Goal: Use online tool/utility: Utilize a website feature to perform a specific function

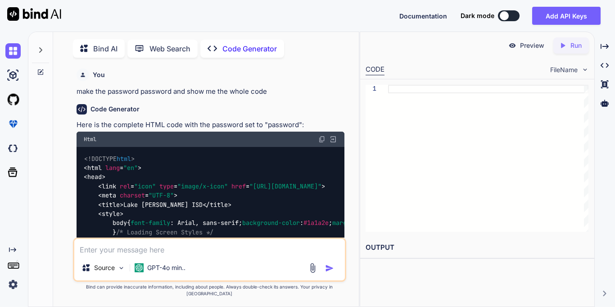
scroll to position [4, 0]
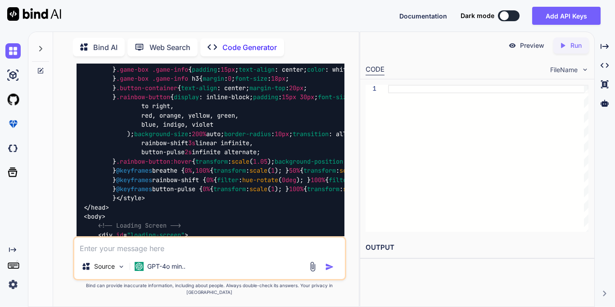
type textarea "x"
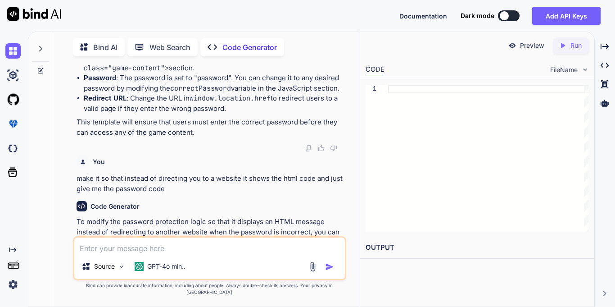
scroll to position [0, 0]
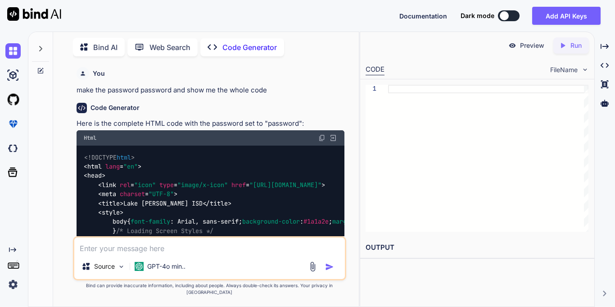
click at [204, 263] on div "Source GPT-4o min.." at bounding box center [209, 258] width 273 height 44
click at [203, 254] on textarea at bounding box center [209, 245] width 271 height 16
type textarea "s"
type textarea "x"
type textarea "sh"
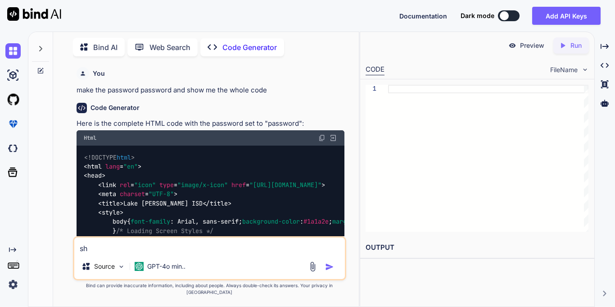
type textarea "x"
type textarea "sho"
type textarea "x"
type textarea "show"
type textarea "x"
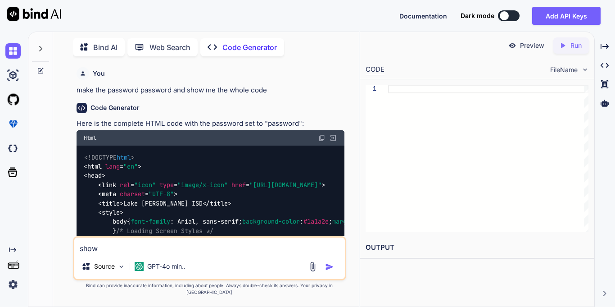
type textarea "show"
type textarea "x"
type textarea "show m"
type textarea "x"
type textarea "show me"
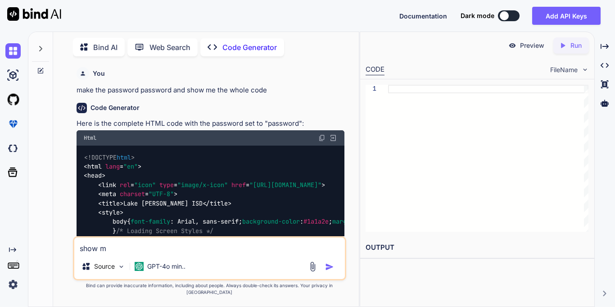
type textarea "x"
type textarea "show me"
type textarea "x"
type textarea "show me t"
type textarea "x"
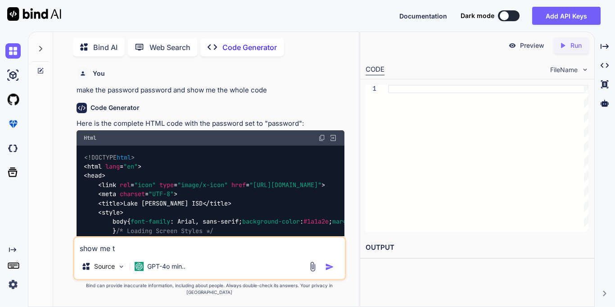
type textarea "show me th"
type textarea "x"
type textarea "show me the"
type textarea "x"
type textarea "show me the"
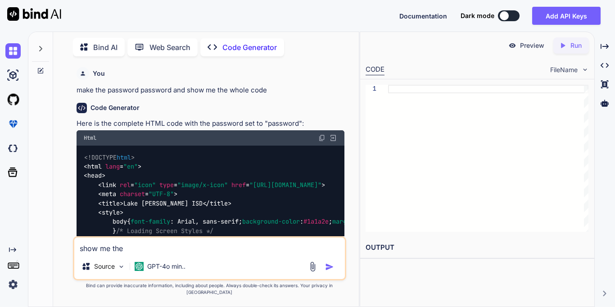
type textarea "x"
type textarea "show me the o"
type textarea "x"
type textarea "show me the or"
type textarea "x"
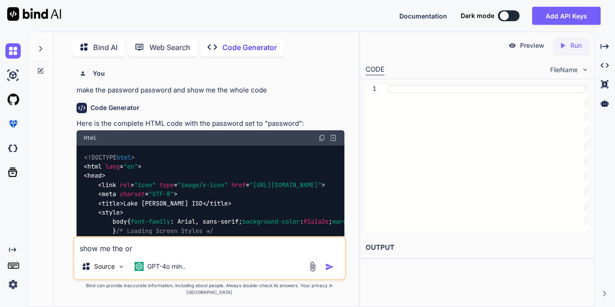
type textarea "show me the ori"
type textarea "x"
type textarea "show me the orig"
type textarea "x"
type textarea "show me the origi"
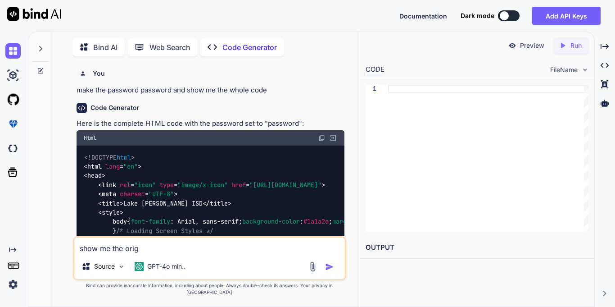
type textarea "x"
type textarea "show me the origin"
type textarea "x"
type textarea "show me the origina"
type textarea "x"
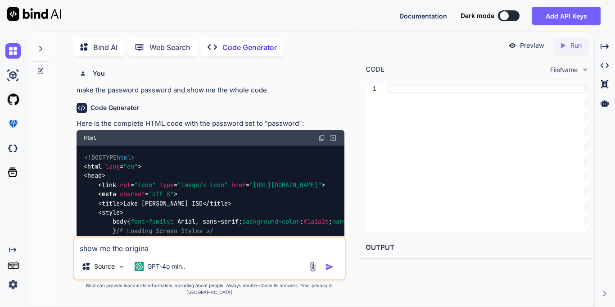
type textarea "show me the original"
type textarea "x"
type textarea "show me the original"
type textarea "x"
type textarea "show me the original h"
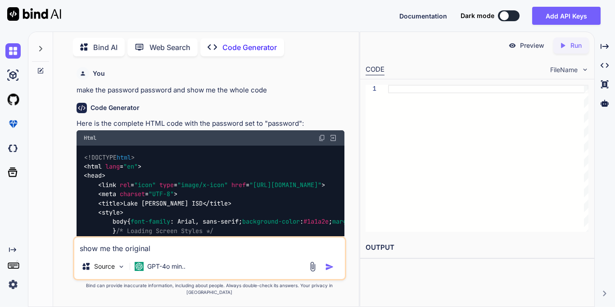
type textarea "x"
type textarea "show me the original ho"
type textarea "x"
type textarea "show me the original hom"
type textarea "x"
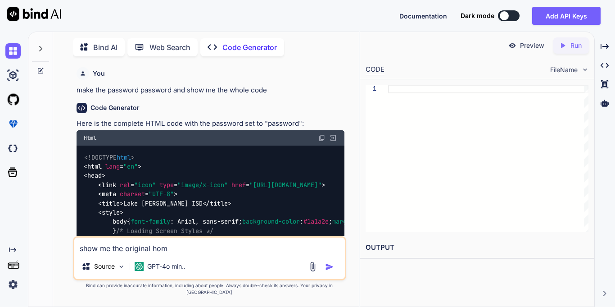
type textarea "show me the original home"
type textarea "x"
type textarea "show me the original home"
type textarea "x"
type textarea "show me the original home p"
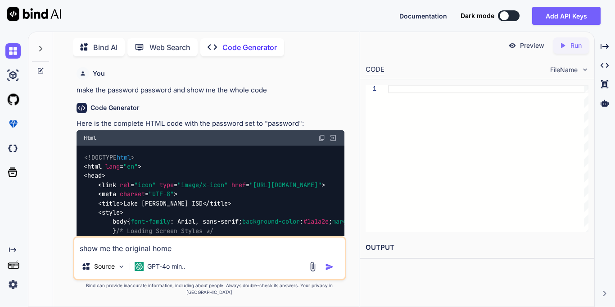
type textarea "x"
type textarea "show me the original home pa"
type textarea "x"
type textarea "show me the original home pag"
type textarea "x"
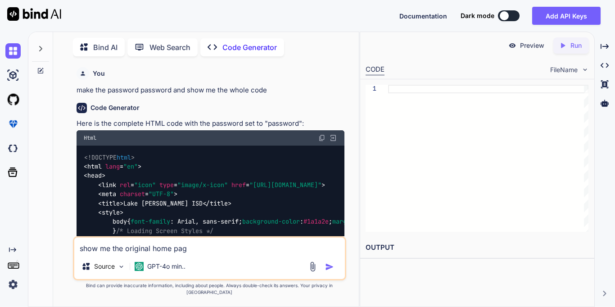
type textarea "show me the original home page"
type textarea "x"
type textarea "show me the original home page"
type textarea "x"
type textarea "show me the original home page c"
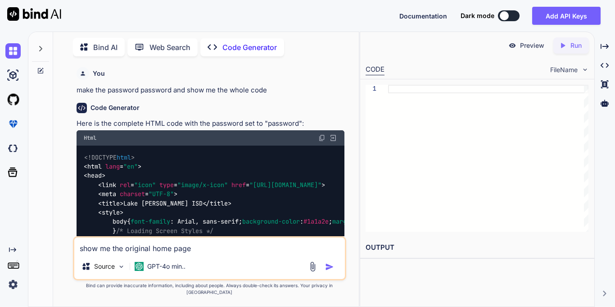
type textarea "x"
type textarea "show me the original home page co"
type textarea "x"
type textarea "show me the original home page cod"
type textarea "x"
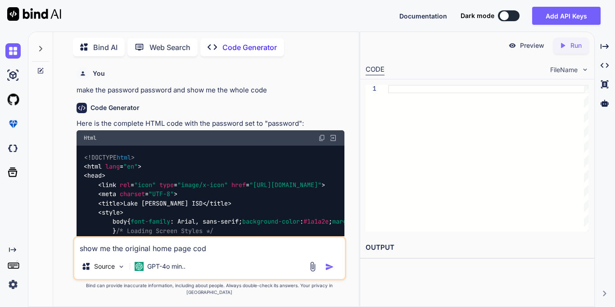
type textarea "show me the original home page code"
type textarea "x"
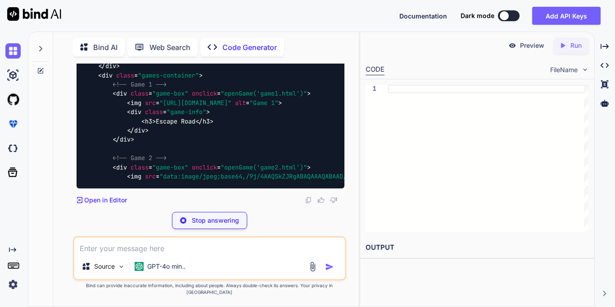
scroll to position [7583, 0]
click at [231, 254] on textarea at bounding box center [209, 245] width 271 height 16
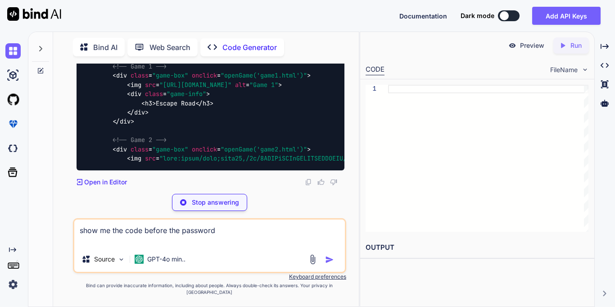
type textarea "show me the code before the password"
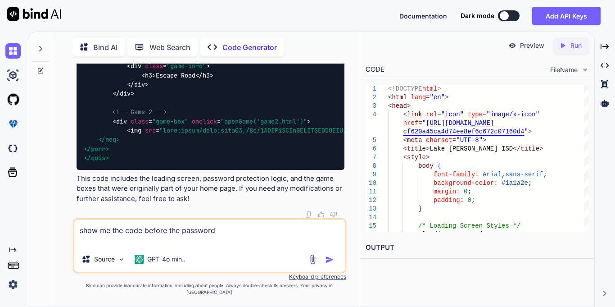
scroll to position [7855, 0]
click at [215, 245] on textarea "show me the code before the password" at bounding box center [209, 232] width 271 height 27
click at [328, 264] on img "button" at bounding box center [329, 259] width 9 height 9
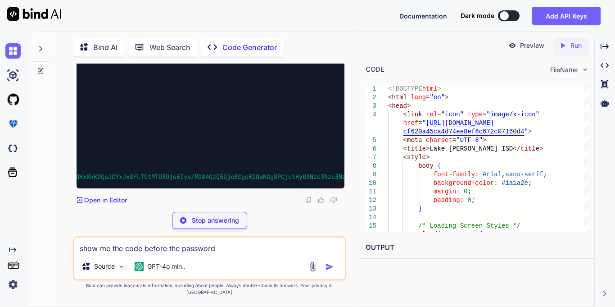
scroll to position [0, 0]
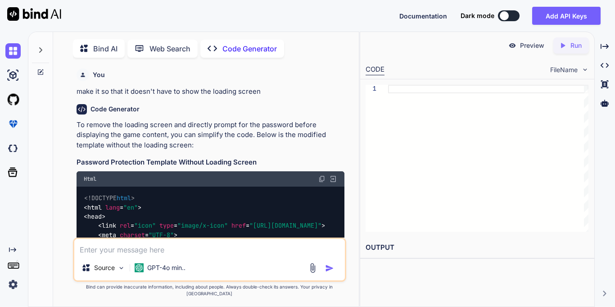
scroll to position [4, 0]
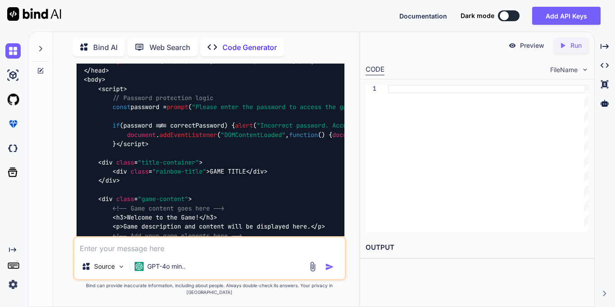
type textarea "x"
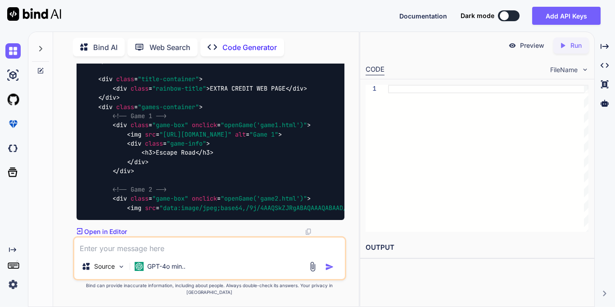
scroll to position [5080, 0]
type textarea "s"
type textarea "x"
type textarea "sh"
type textarea "x"
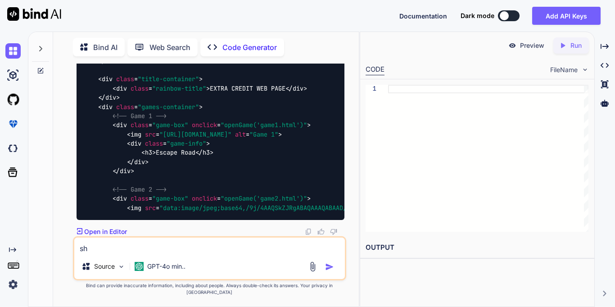
type textarea "sho"
type textarea "x"
type textarea "show"
type textarea "x"
type textarea "show"
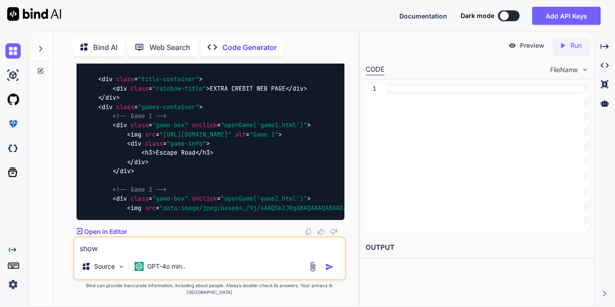
type textarea "x"
type textarea "show m"
type textarea "x"
type textarea "show me"
type textarea "x"
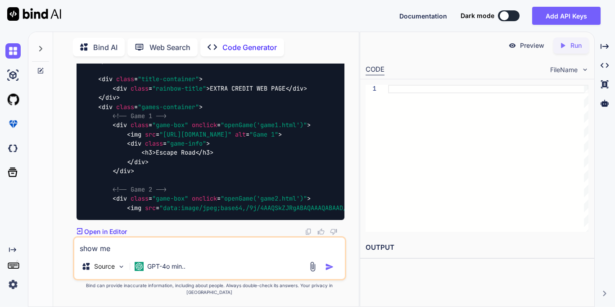
type textarea "show me"
type textarea "x"
type textarea "show me t"
type textarea "x"
type textarea "show me th"
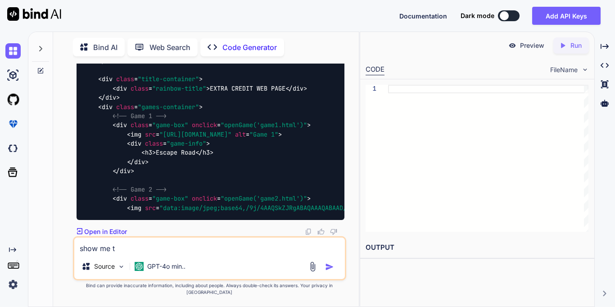
type textarea "x"
type textarea "show me the"
type textarea "x"
type textarea "show me the"
type textarea "x"
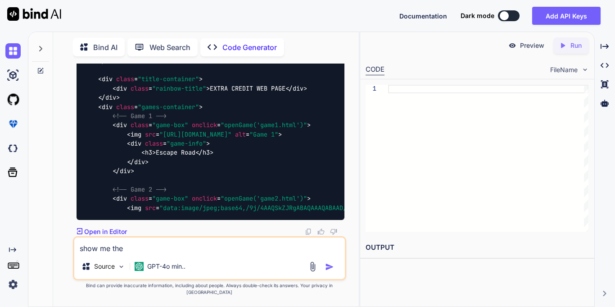
type textarea "show me the s"
type textarea "x"
type textarea "show me the sc"
type textarea "x"
type textarea "show me the scr"
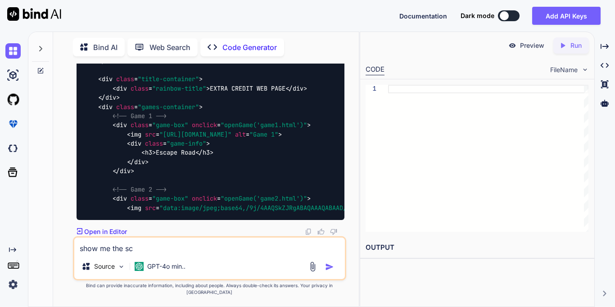
type textarea "x"
type textarea "show me the scri"
type textarea "x"
type textarea "show me the scrip"
type textarea "x"
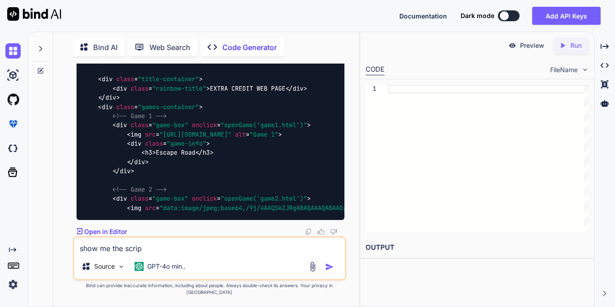
type textarea "show me the script"
type textarea "x"
type textarea "show me the script"
type textarea "x"
type textarea "show me the script b"
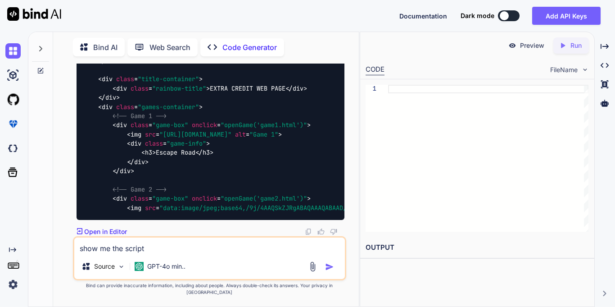
type textarea "x"
type textarea "show me the script be"
type textarea "x"
type textarea "show me the script bef"
type textarea "x"
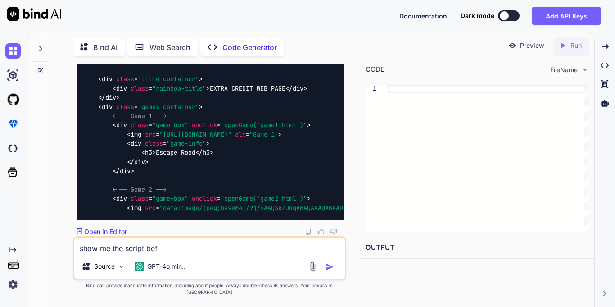
type textarea "show me the script befo"
type textarea "x"
type textarea "show me the script befor"
type textarea "x"
type textarea "show me the script before"
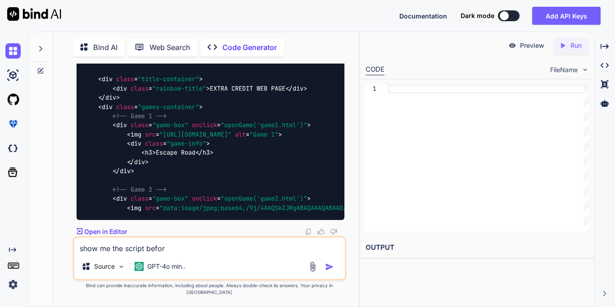
type textarea "x"
type textarea "show me the script before"
type textarea "x"
type textarea "show me the script before t"
type textarea "x"
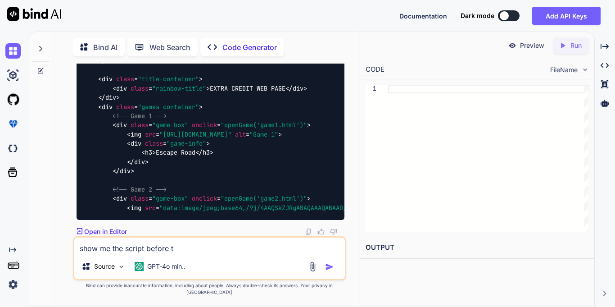
type textarea "show me the script before th"
type textarea "x"
type textarea "show me the script before the"
type textarea "x"
type textarea "show me the script before the"
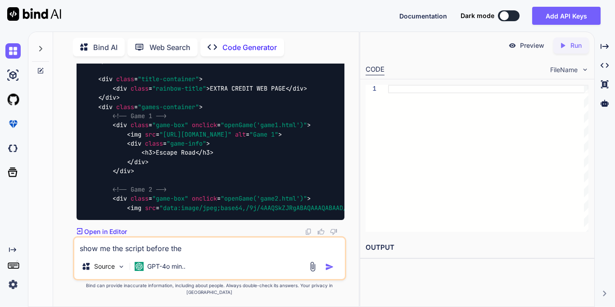
type textarea "x"
type textarea "show me the script before the p"
type textarea "x"
type textarea "show me the script before the pa"
type textarea "x"
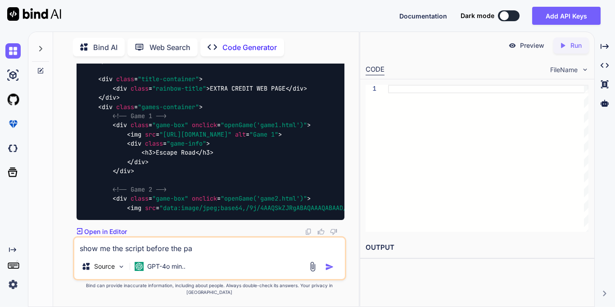
type textarea "show me the script before the pas"
type textarea "x"
type textarea "show me the script before the pass"
type textarea "x"
type textarea "show me the script before the passw"
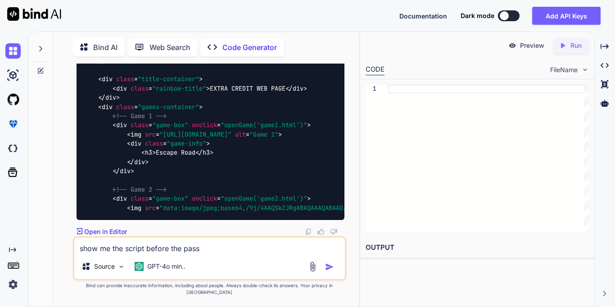
type textarea "x"
type textarea "show me the script before the passwo"
type textarea "x"
type textarea "show me the script before the passwor"
type textarea "x"
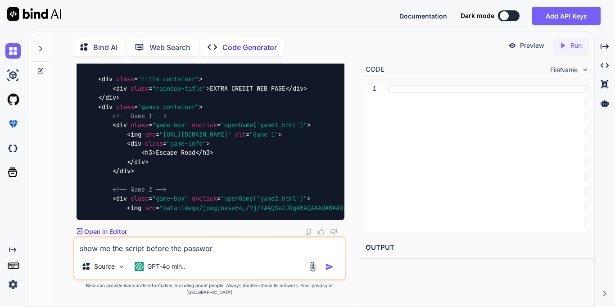
type textarea "show me the script before the password"
type textarea "x"
type textarea "show me the script before the password"
type textarea "x"
type textarea "show me the script before the password w"
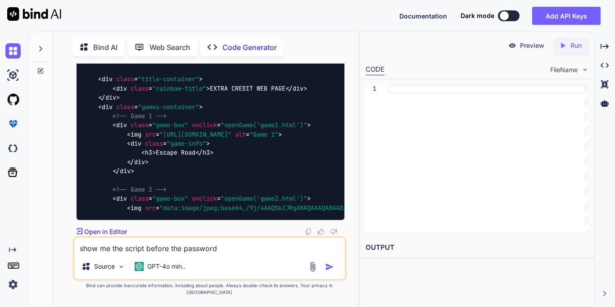
type textarea "x"
type textarea "show me the script before the password wa"
type textarea "x"
type textarea "show me the script before the password was"
type textarea "x"
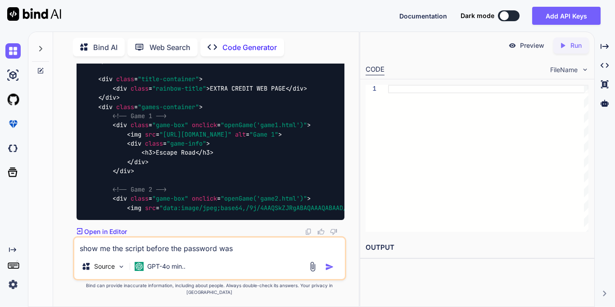
type textarea "show me the script before the password was"
type textarea "x"
type textarea "show me the script before the password was a"
type textarea "x"
type textarea "show me the script before the password was ad"
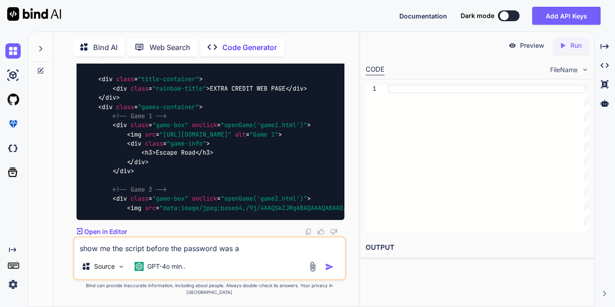
type textarea "x"
type textarea "show me the script before the password was add"
type textarea "x"
type textarea "show me the script before the password was adde"
type textarea "x"
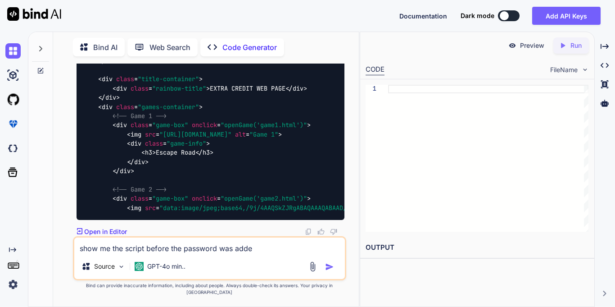
type textarea "show me the script before the password was added"
type textarea "x"
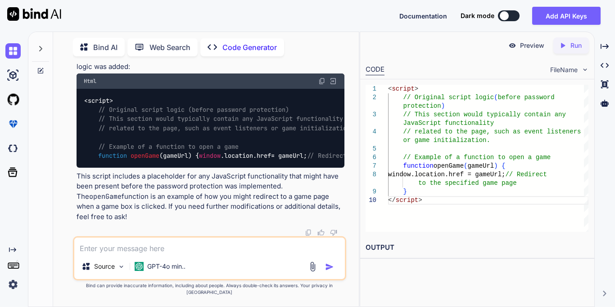
scroll to position [6728, 0]
type textarea "the original loading screen code"
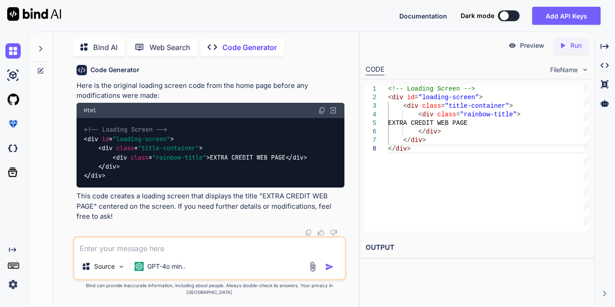
scroll to position [6957, 0]
type textarea "t"
type textarea "in the script"
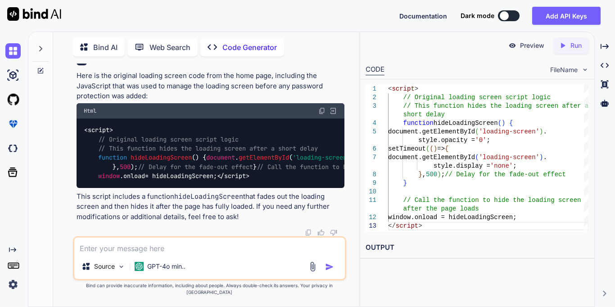
scroll to position [7227, 0]
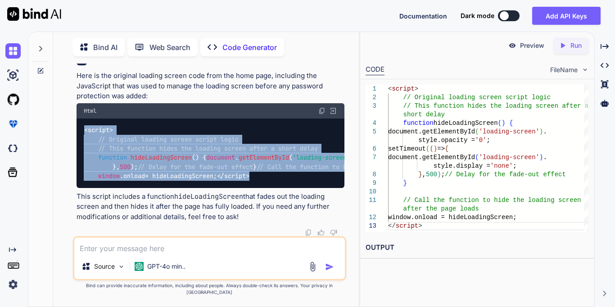
drag, startPoint x: 84, startPoint y: 83, endPoint x: 128, endPoint y: 199, distance: 124.4
click at [128, 188] on div "< script > // Original loading screen script logic // This function hides the l…" at bounding box center [211, 152] width 268 height 69
copy code "< script > // Original loading screen script logic // This function hides the l…"
click at [150, 188] on div "< script > // Original loading screen script logic // This function hides the l…" at bounding box center [211, 152] width 268 height 69
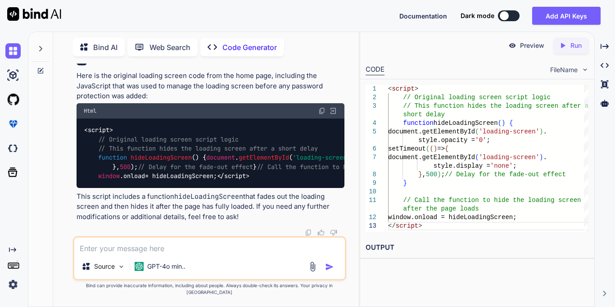
scroll to position [7241, 0]
click at [219, 254] on textarea at bounding box center [209, 245] width 271 height 16
type textarea "show me the whole original code"
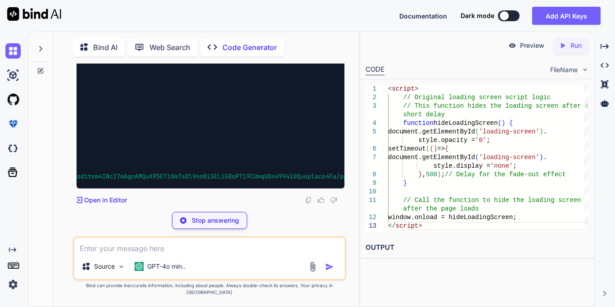
scroll to position [0, 0]
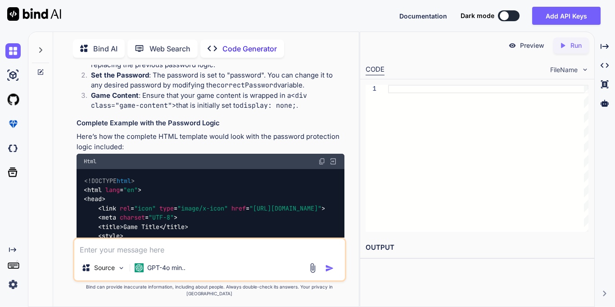
scroll to position [4, 0]
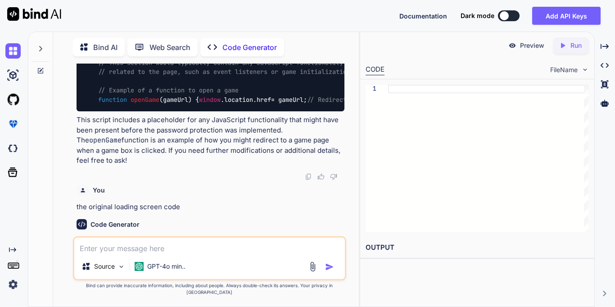
type textarea "x"
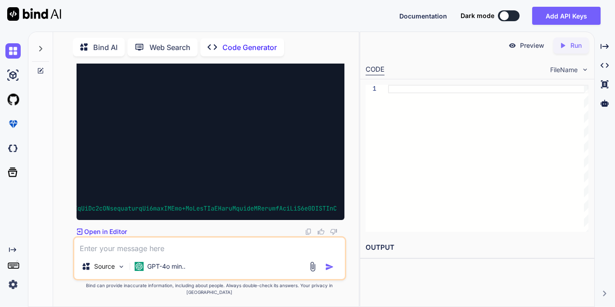
scroll to position [0, 6215]
type textarea "c"
type textarea "x"
type textarea "co"
type textarea "x"
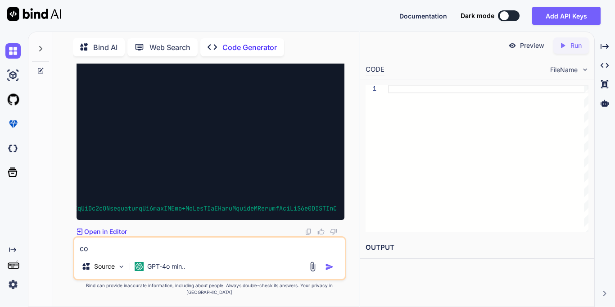
type textarea "con"
type textarea "x"
type textarea "cont"
type textarea "x"
type textarea "conti"
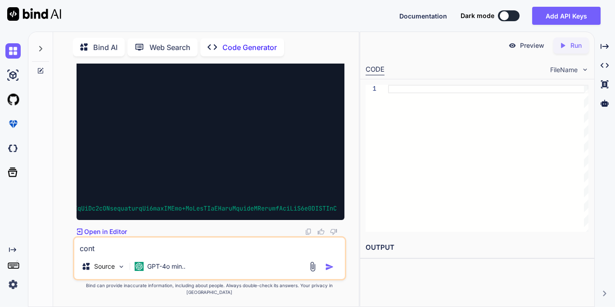
type textarea "x"
type textarea "contin"
type textarea "x"
type textarea "continu"
type textarea "x"
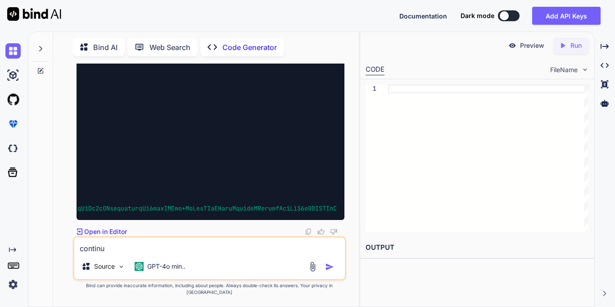
type textarea "continue"
type textarea "x"
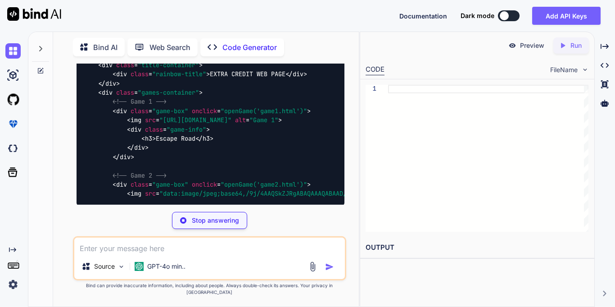
scroll to position [0, 0]
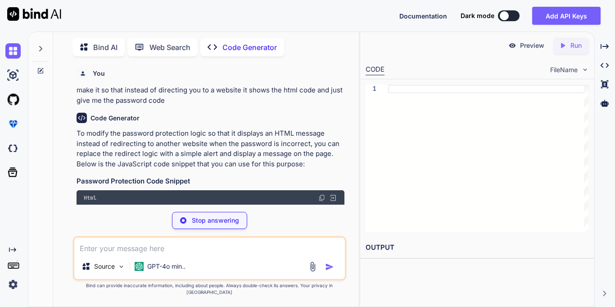
click at [42, 45] on icon at bounding box center [40, 48] width 7 height 7
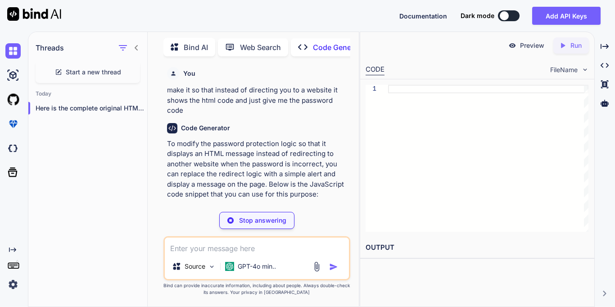
click at [310, 154] on p "To modify the password protection logic so that it displays an HTML message ins…" at bounding box center [257, 169] width 181 height 61
click at [139, 46] on icon at bounding box center [136, 47] width 7 height 7
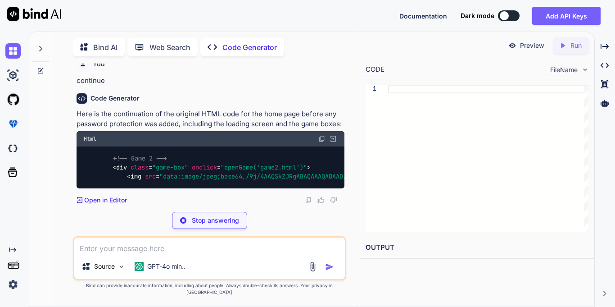
scroll to position [6729, 0]
click at [189, 245] on textarea at bounding box center [209, 245] width 271 height 16
type textarea "x"
type textarea "s"
type textarea "x"
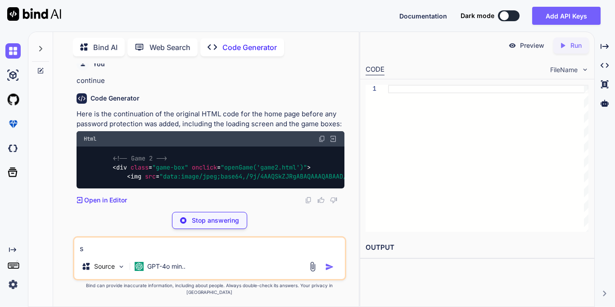
type textarea "sh"
type textarea "x"
type textarea "sho"
type textarea "x"
type textarea "show"
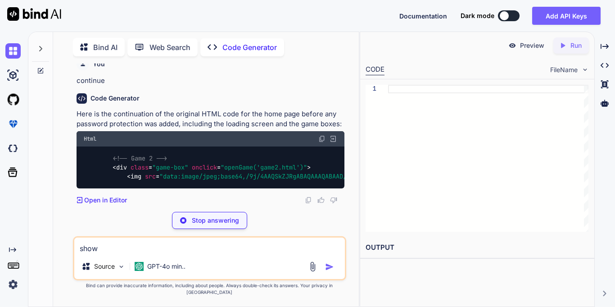
type textarea "x"
type textarea "show"
type textarea "x"
type textarea "show m"
type textarea "x"
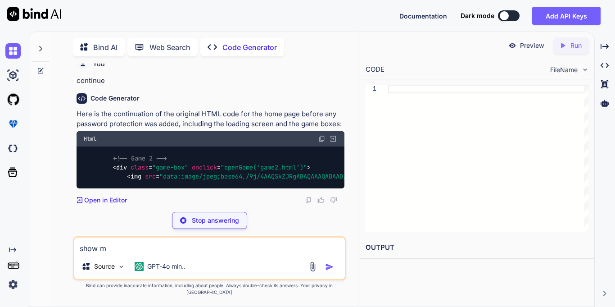
type textarea "show me"
type textarea "x"
type textarea "show me"
type textarea "x"
type textarea "show me t"
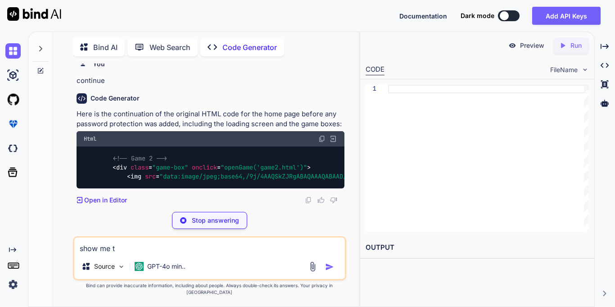
type textarea "x"
type textarea "show me th"
type textarea "x"
type textarea "show me the"
type textarea "x"
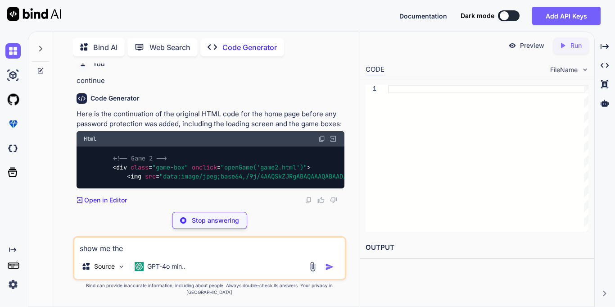
type textarea "show me the"
type textarea "x"
type textarea "show me the w"
type textarea "x"
type textarea "show me the wh"
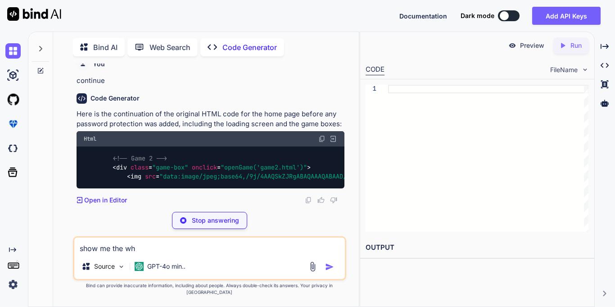
type textarea "x"
type textarea "show me the who"
type textarea "x"
type textarea "show me the whol"
type textarea "x"
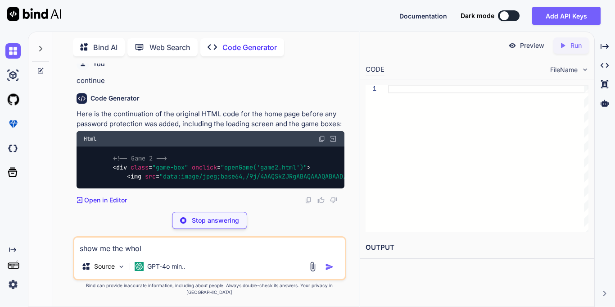
type textarea "show me the whole"
type textarea "x"
type textarea "show me the whole"
type textarea "x"
type textarea "show me the whole t"
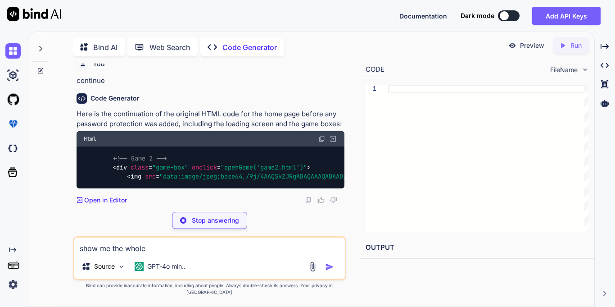
type textarea "x"
type textarea "show me the whole th"
type textarea "x"
type textarea "show me the whole thi"
type textarea "x"
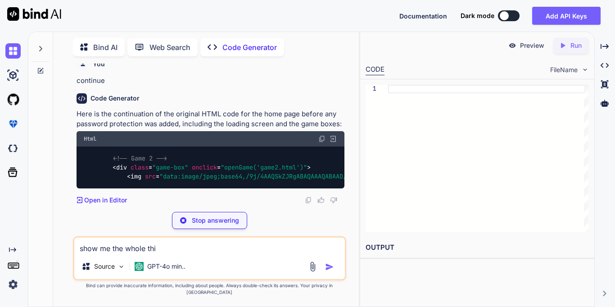
type textarea "show me the whole thin"
type textarea "x"
type textarea "show me the whole thing"
type textarea "x"
type textarea "show me the whole thing"
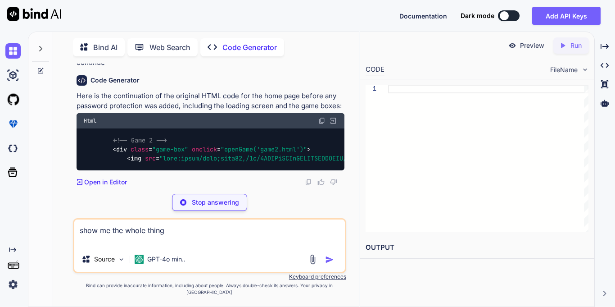
type textarea "x"
type textarea "show me the whole thing"
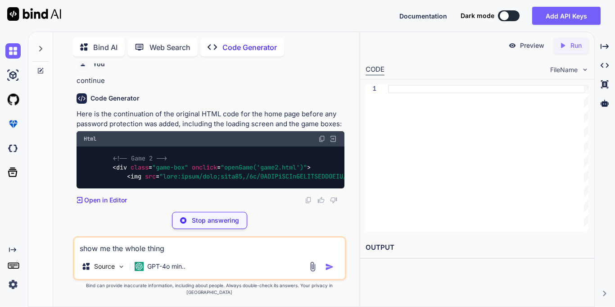
type textarea "x"
type textarea "show me the whole thing"
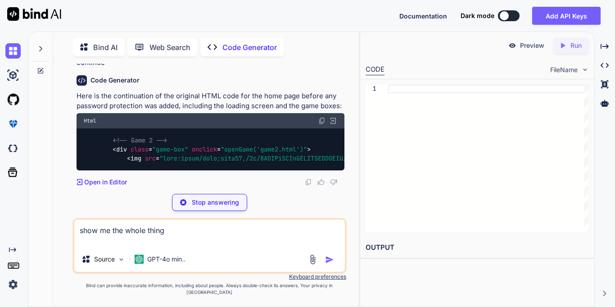
type textarea "x"
type textarea "show me the whole thing"
click at [228, 211] on div "Stop answering" at bounding box center [209, 202] width 75 height 17
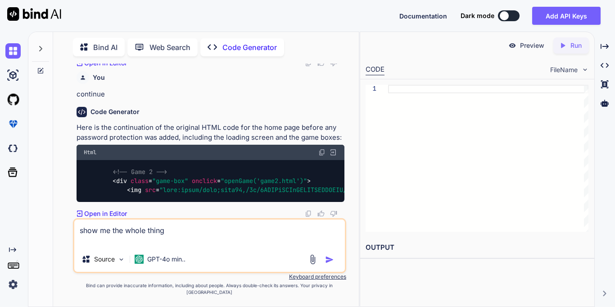
click at [331, 264] on img "button" at bounding box center [329, 259] width 9 height 9
type textarea "x"
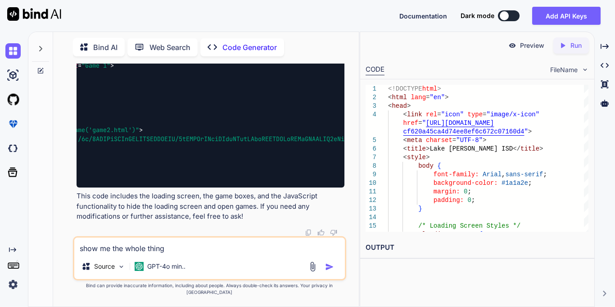
scroll to position [0, 0]
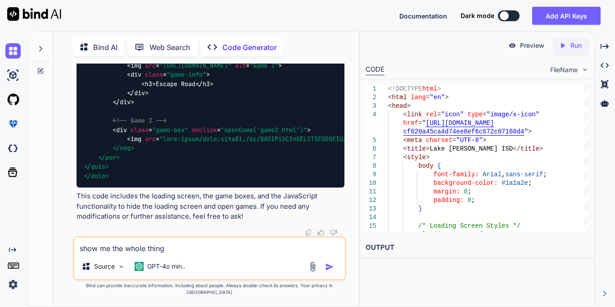
click at [199, 251] on textarea "show me the whole thing" at bounding box center [209, 245] width 271 height 16
type textarea "show me the code with all of the games on it"
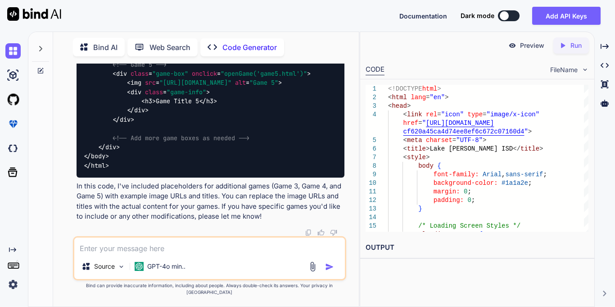
scroll to position [10754, 0]
type textarea "put the games in the whole thing"
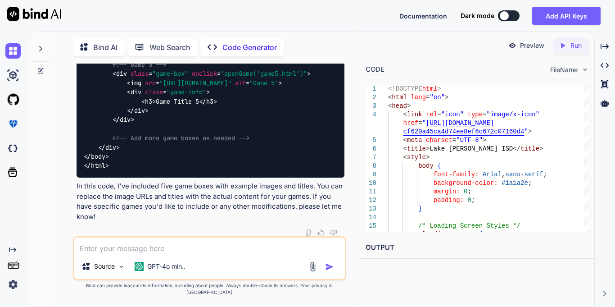
scroll to position [12930, 0]
type textarea "p"
paste textarea "<script> // Original loading screen script logic // This function hides the loa…"
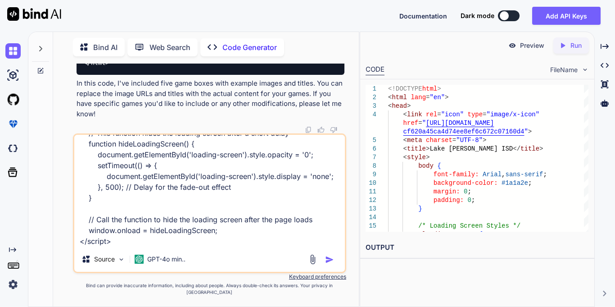
scroll to position [0, 0]
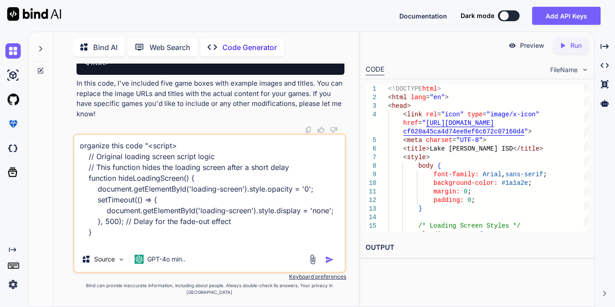
drag, startPoint x: 118, startPoint y: 248, endPoint x: 147, endPoint y: 153, distance: 99.3
click at [147, 153] on textarea "organize this code "<script> // Original loading screen script logic // This fu…" at bounding box center [209, 191] width 271 height 112
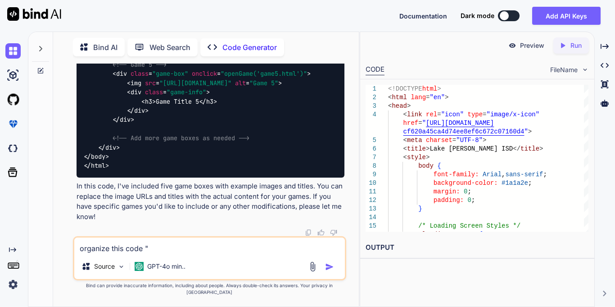
paste textarea "<!DOCTYPE html> <html lang="en"> <head> <link rel="icon" type="image/x-icon" hr…"
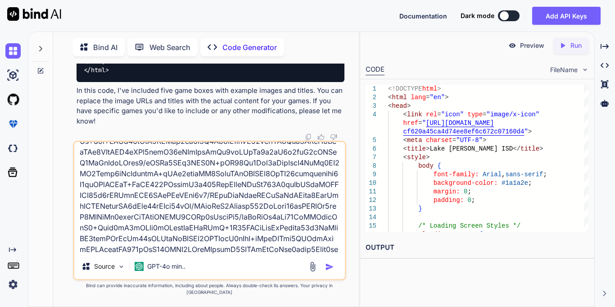
scroll to position [25268, 0]
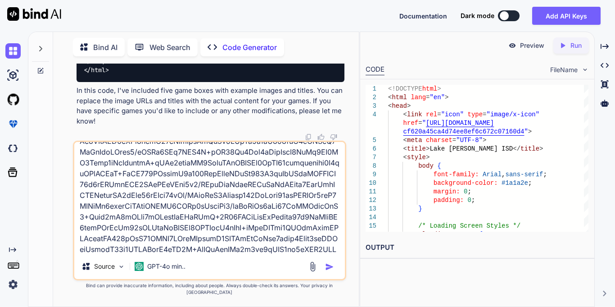
type textarea "organize this code "<!DOCTYPE html> <html lang="en"> <head> <link rel="icon" ty…"
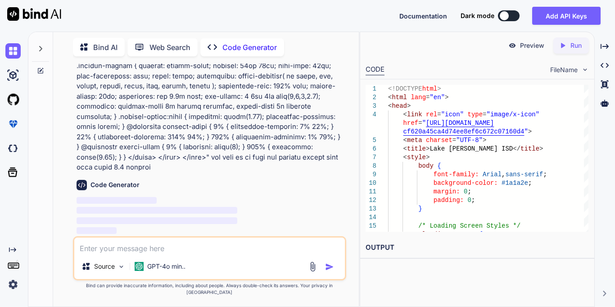
scroll to position [39601, 0]
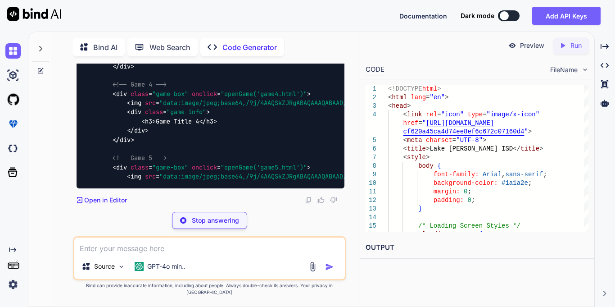
scroll to position [41285, 0]
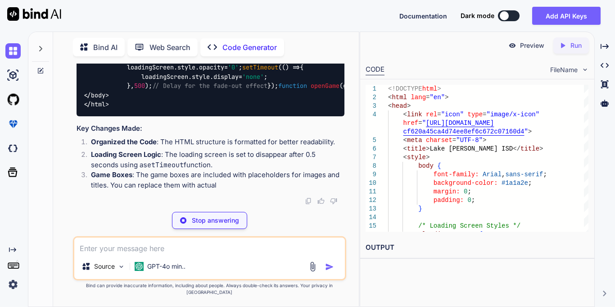
type textarea "x"
type textarea "Redirect to the specified game page } </script> </body> </html>"
type textarea "x"
